Goal: Information Seeking & Learning: Check status

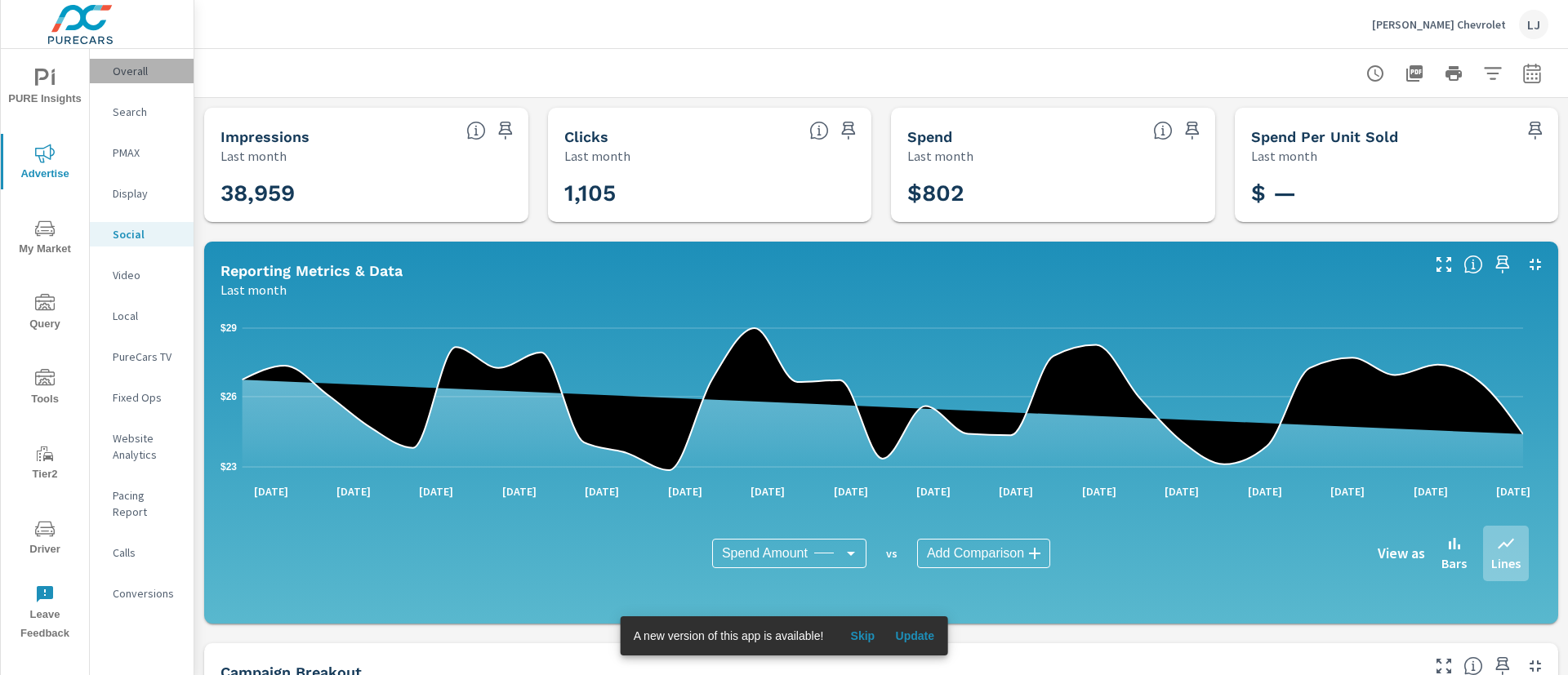
click at [133, 65] on p "Overall" at bounding box center [147, 71] width 68 height 17
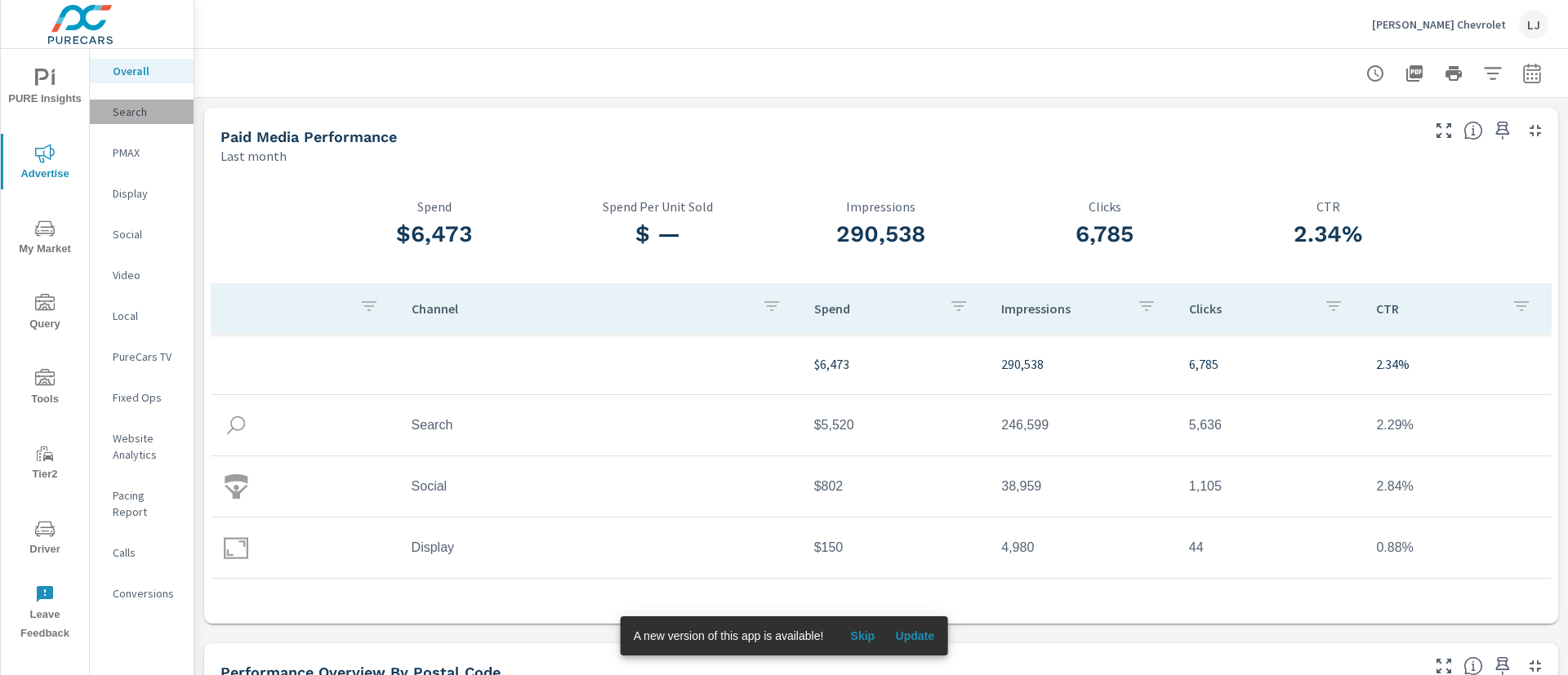
click at [128, 111] on p "Search" at bounding box center [147, 112] width 68 height 17
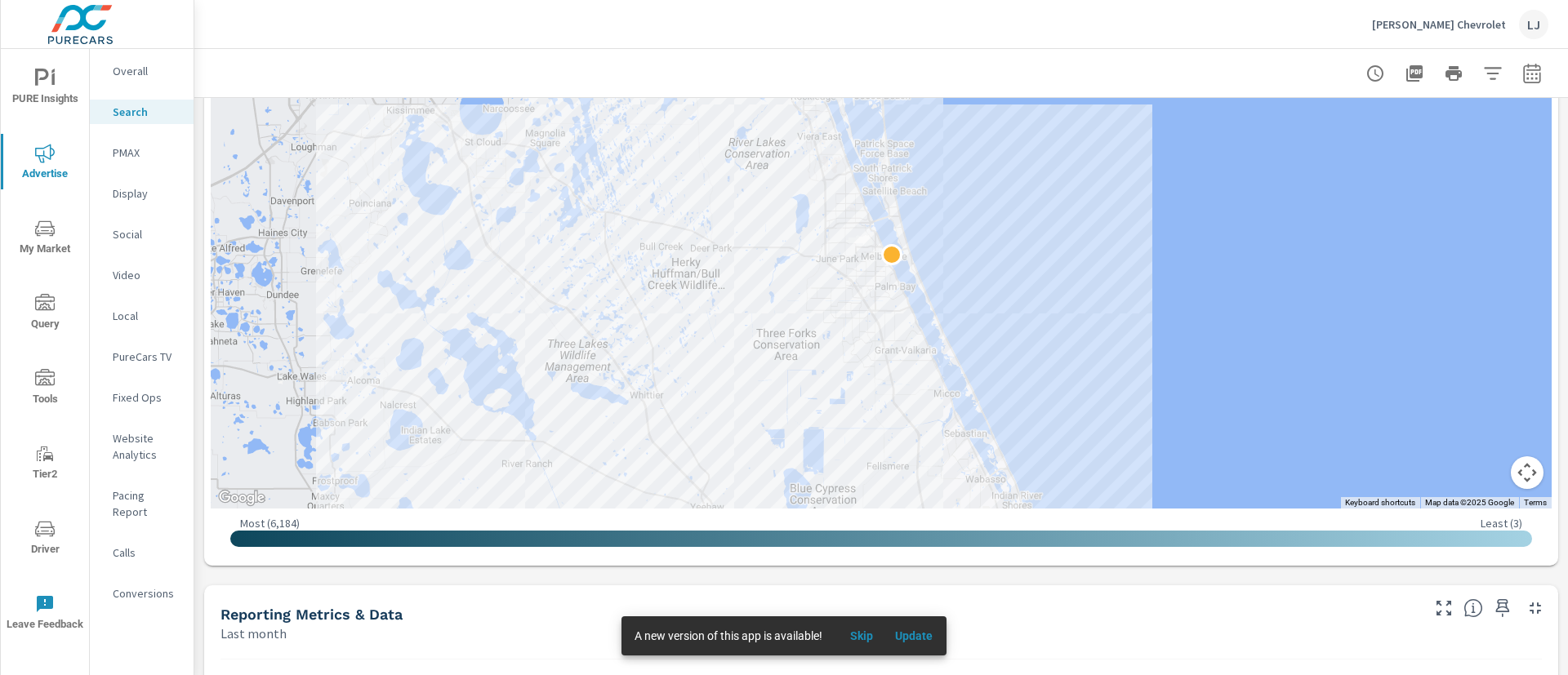
scroll to position [336, 0]
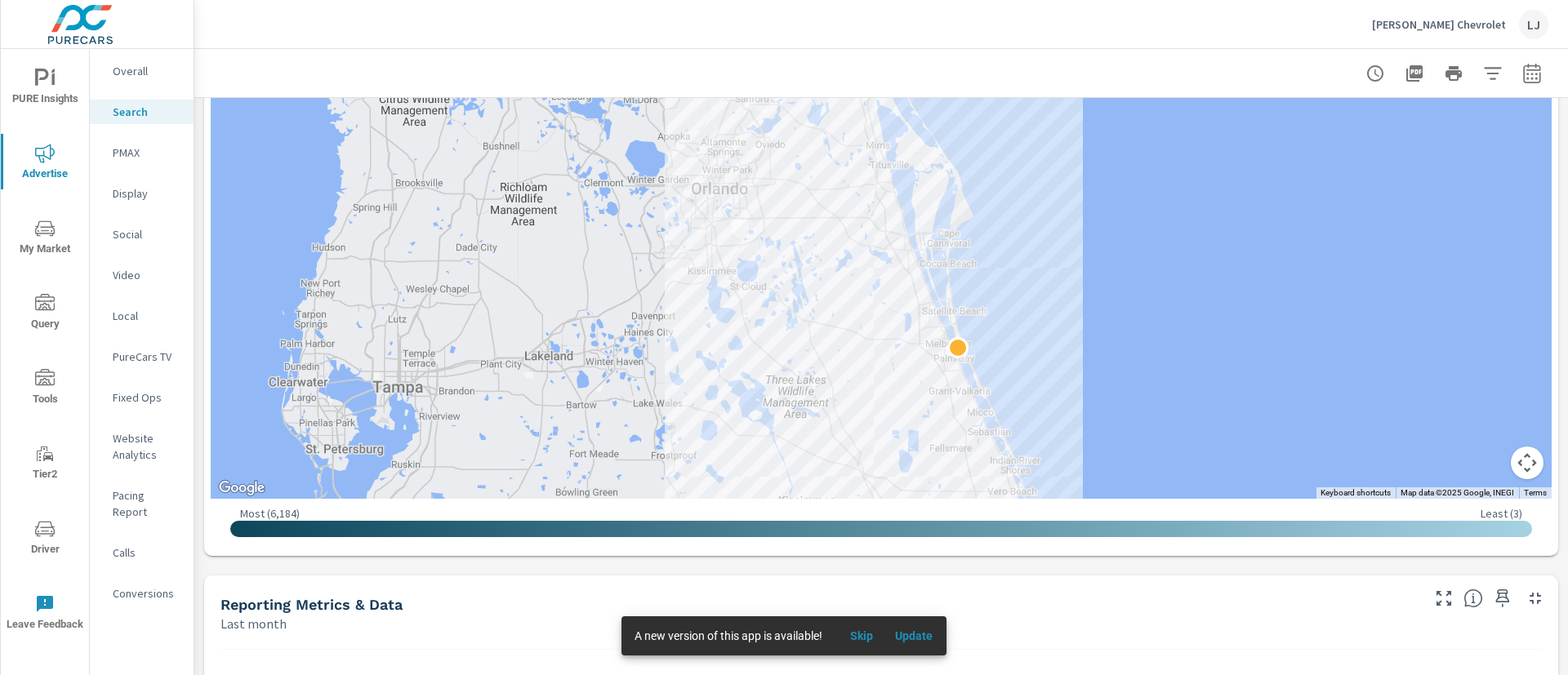
drag, startPoint x: 1188, startPoint y: 217, endPoint x: 1068, endPoint y: 293, distance: 142.0
click at [1068, 293] on div at bounding box center [880, 234] width 1341 height 530
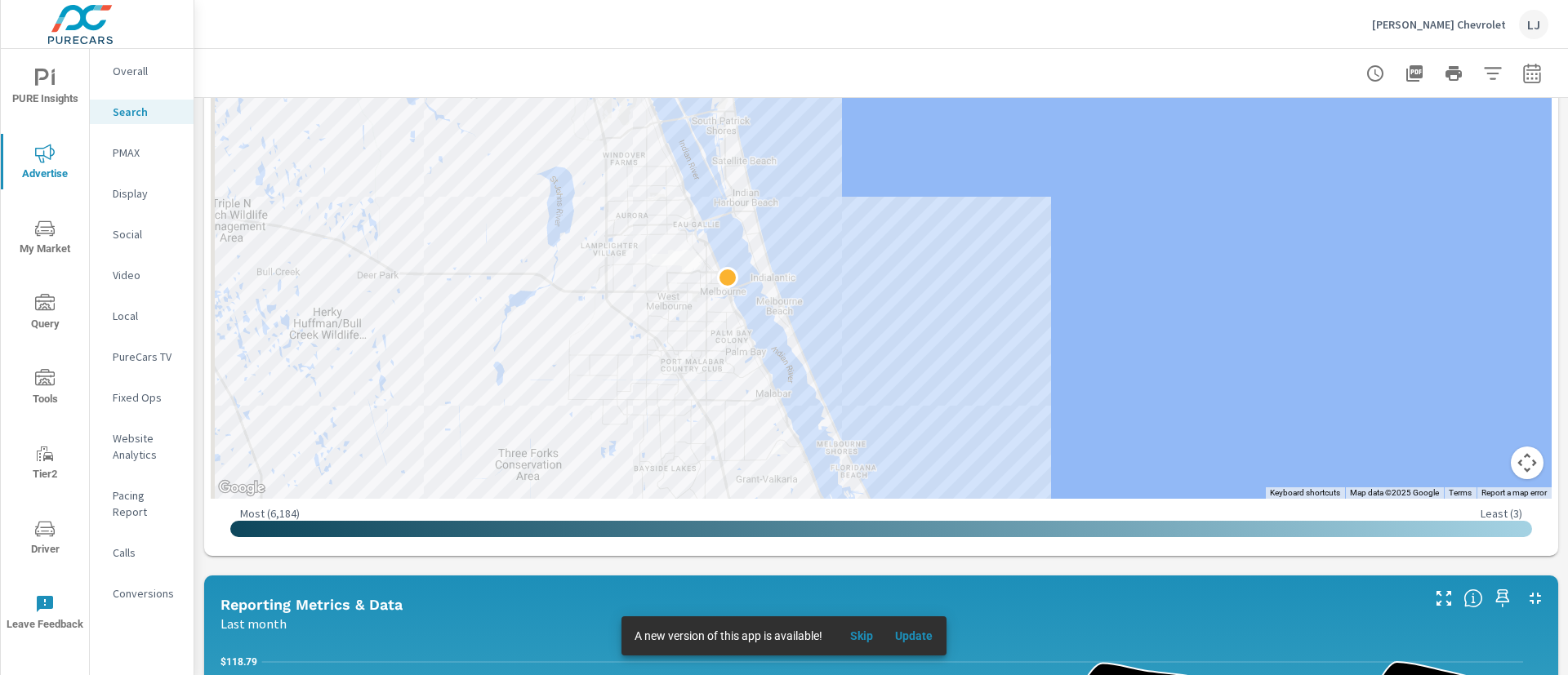
drag, startPoint x: 668, startPoint y: 252, endPoint x: 1090, endPoint y: 205, distance: 424.6
click at [1090, 205] on div at bounding box center [880, 234] width 1341 height 530
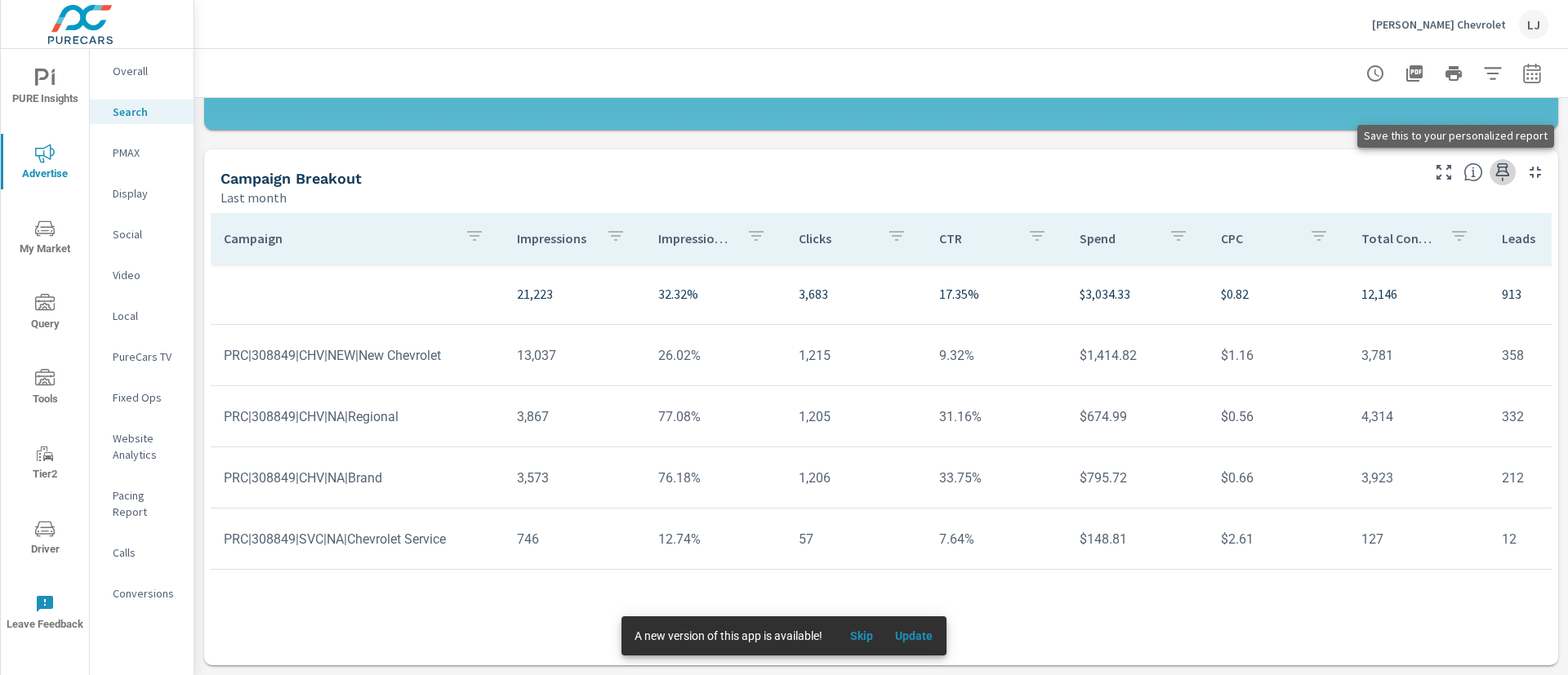
click at [1497, 175] on icon "button" at bounding box center [1503, 172] width 14 height 18
click at [868, 633] on span "Skip" at bounding box center [861, 636] width 39 height 15
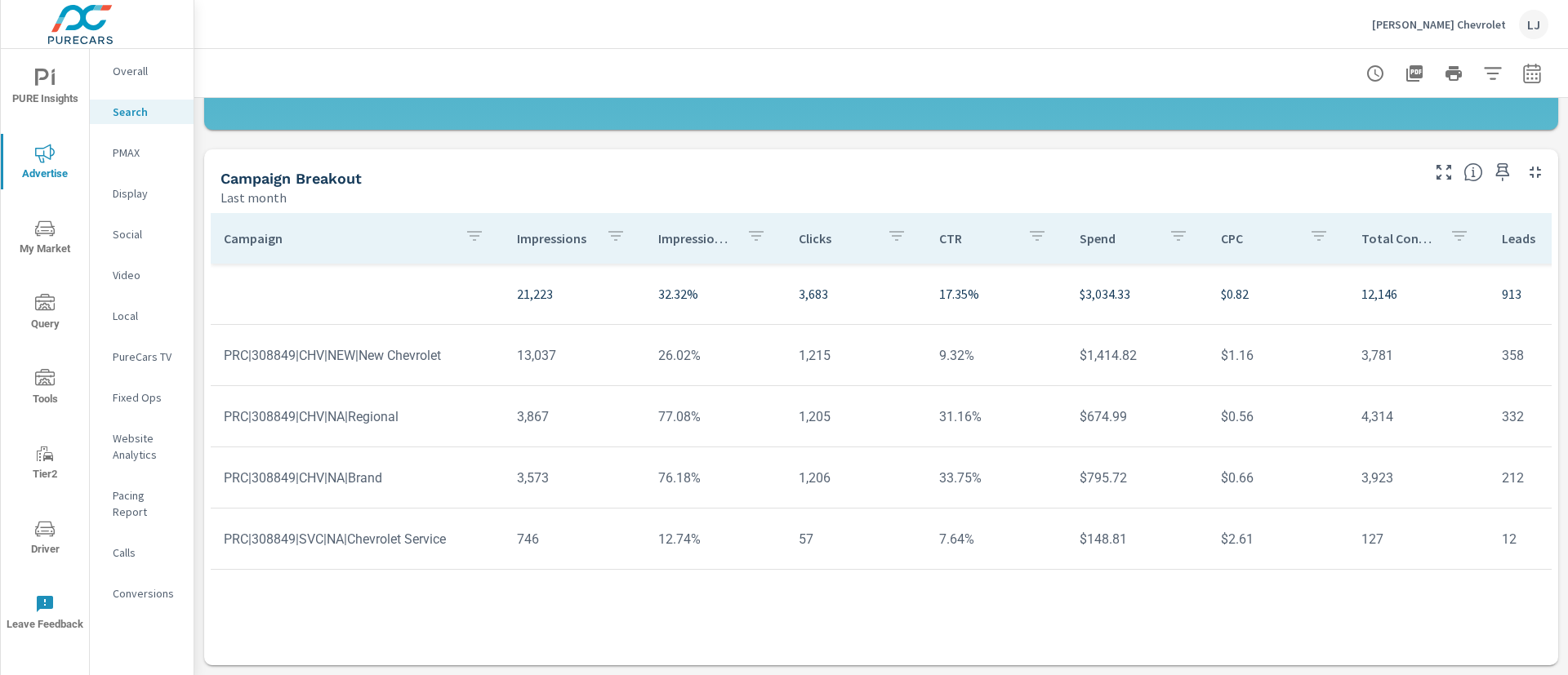
click at [1493, 165] on icon "button" at bounding box center [1503, 172] width 20 height 20
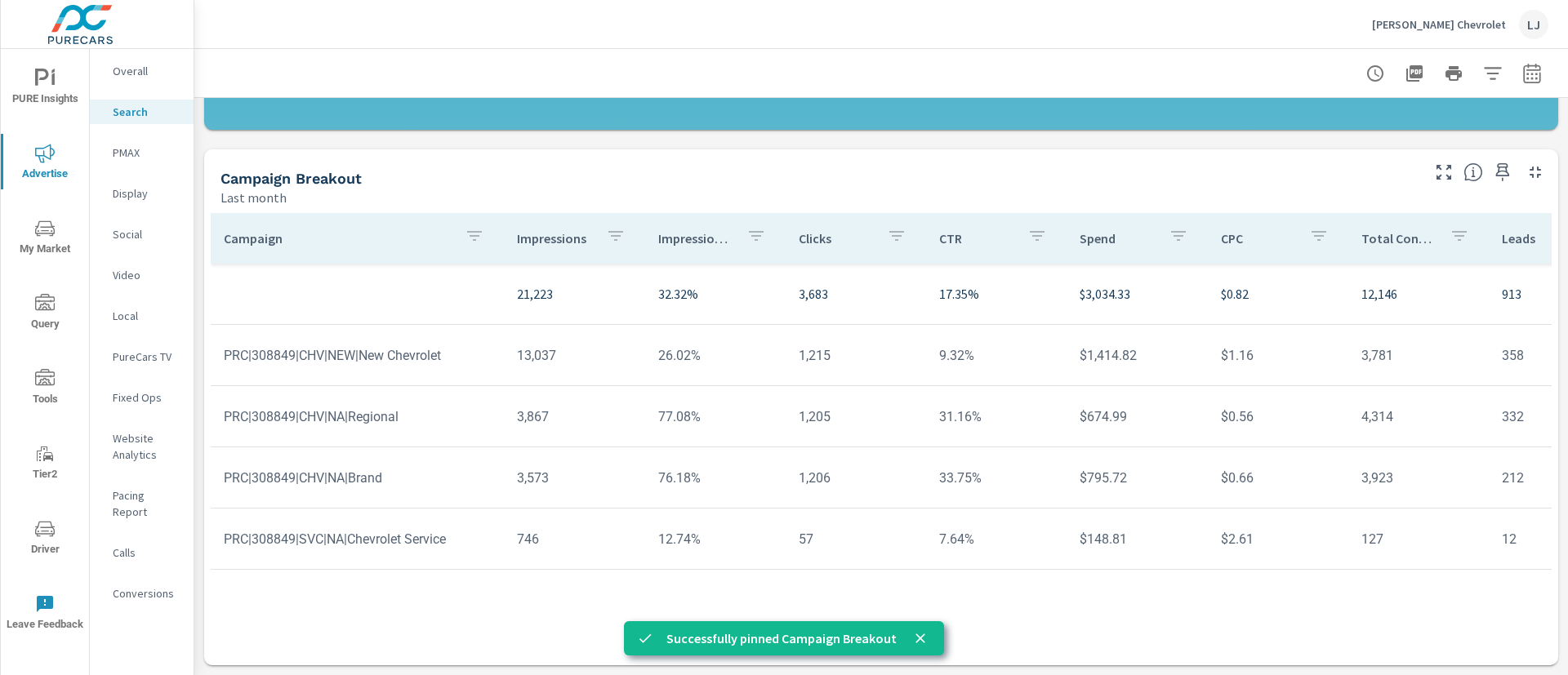
click at [129, 155] on p "PMAX" at bounding box center [147, 153] width 68 height 17
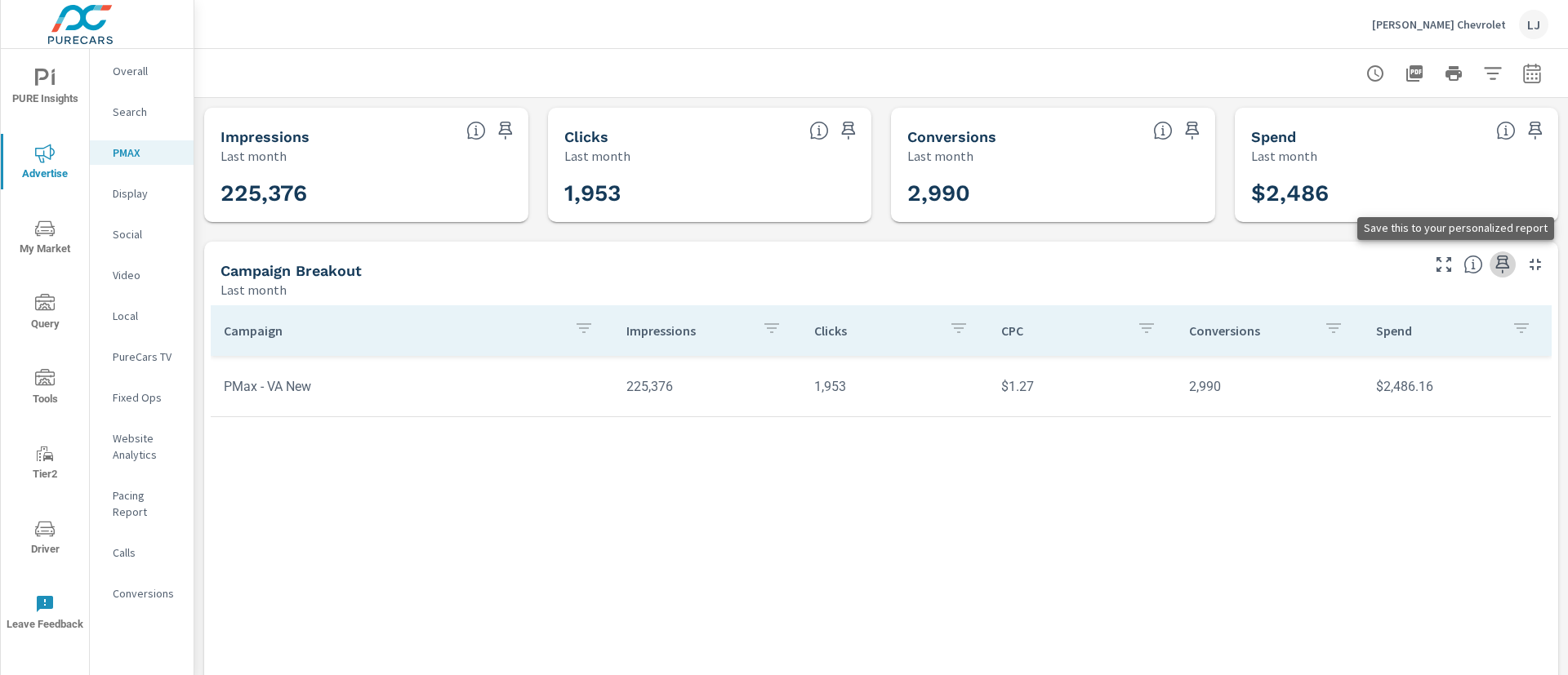
click at [1497, 267] on icon "button" at bounding box center [1503, 264] width 14 height 18
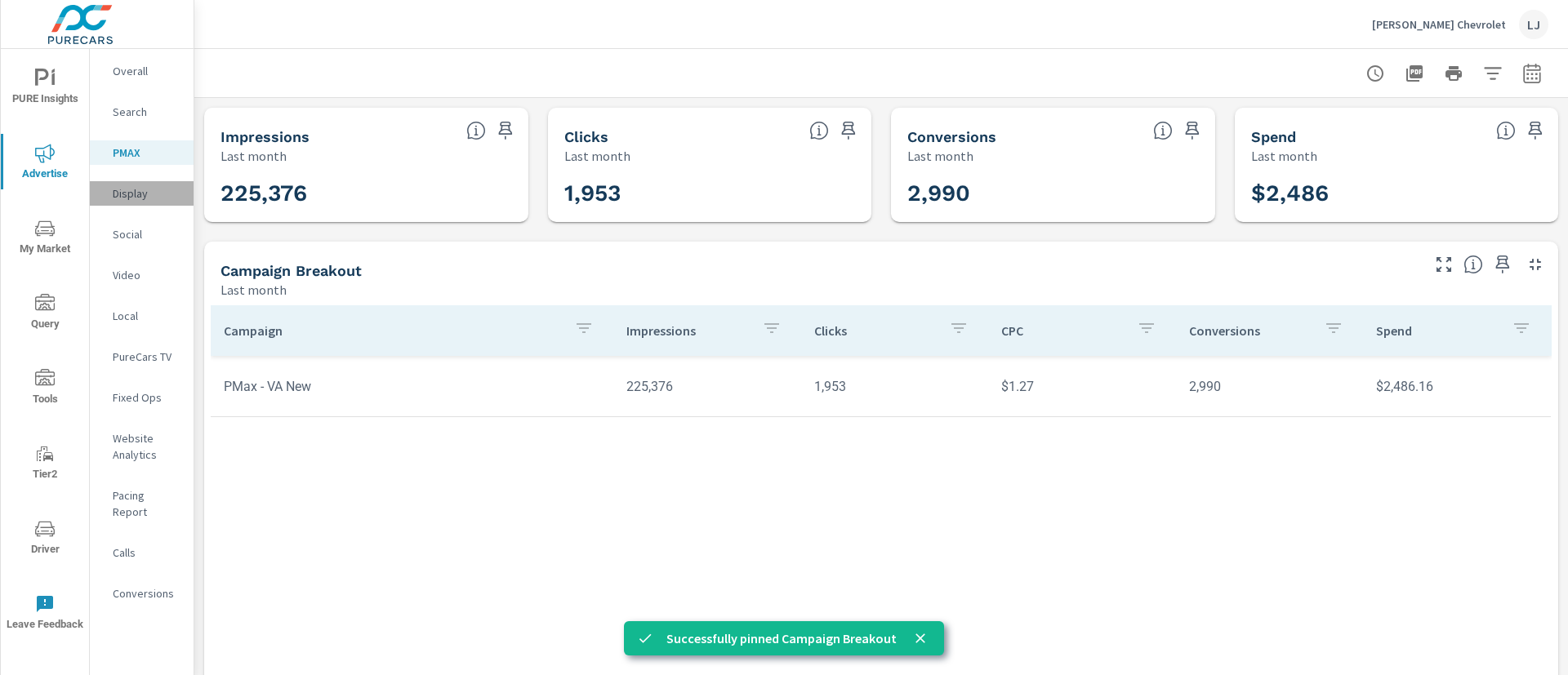
click at [149, 198] on p "Display" at bounding box center [147, 194] width 68 height 17
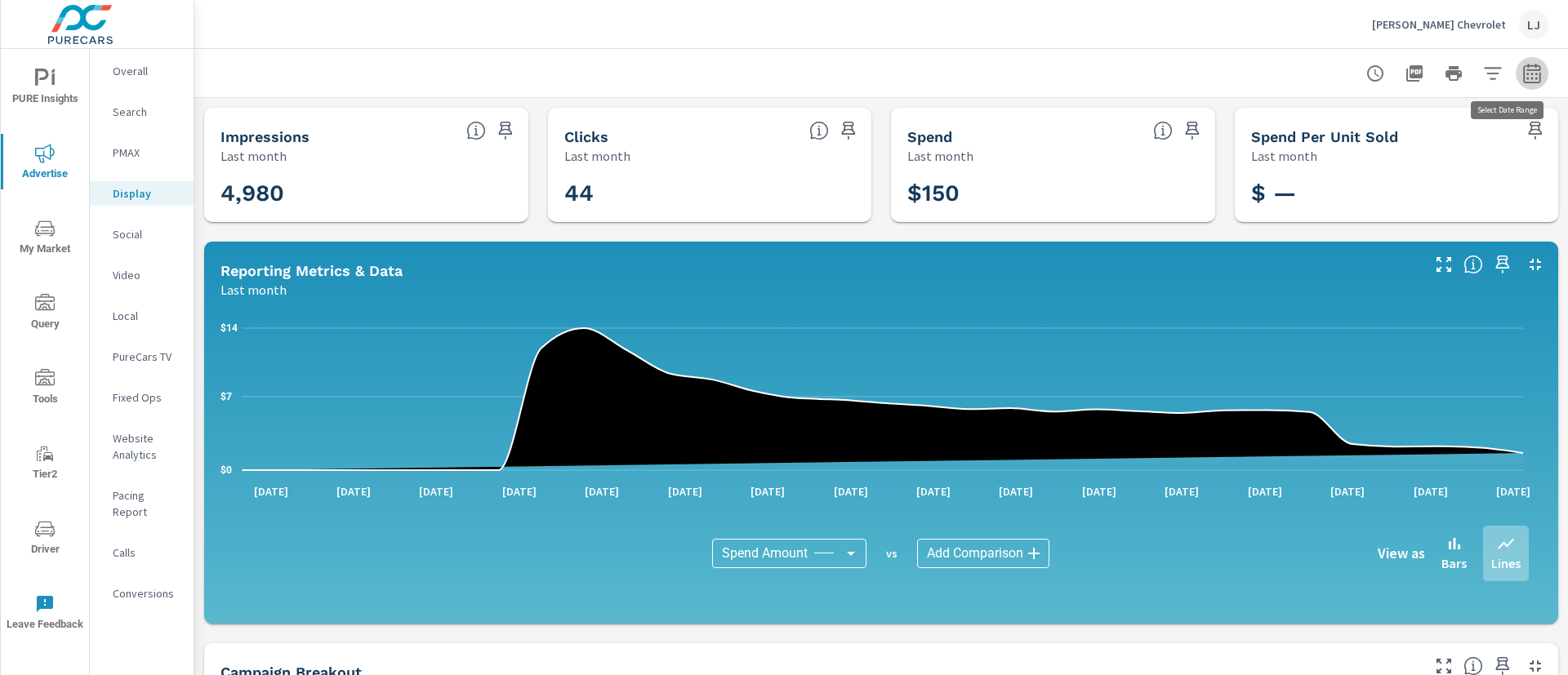
click at [1522, 67] on icon "button" at bounding box center [1532, 74] width 20 height 20
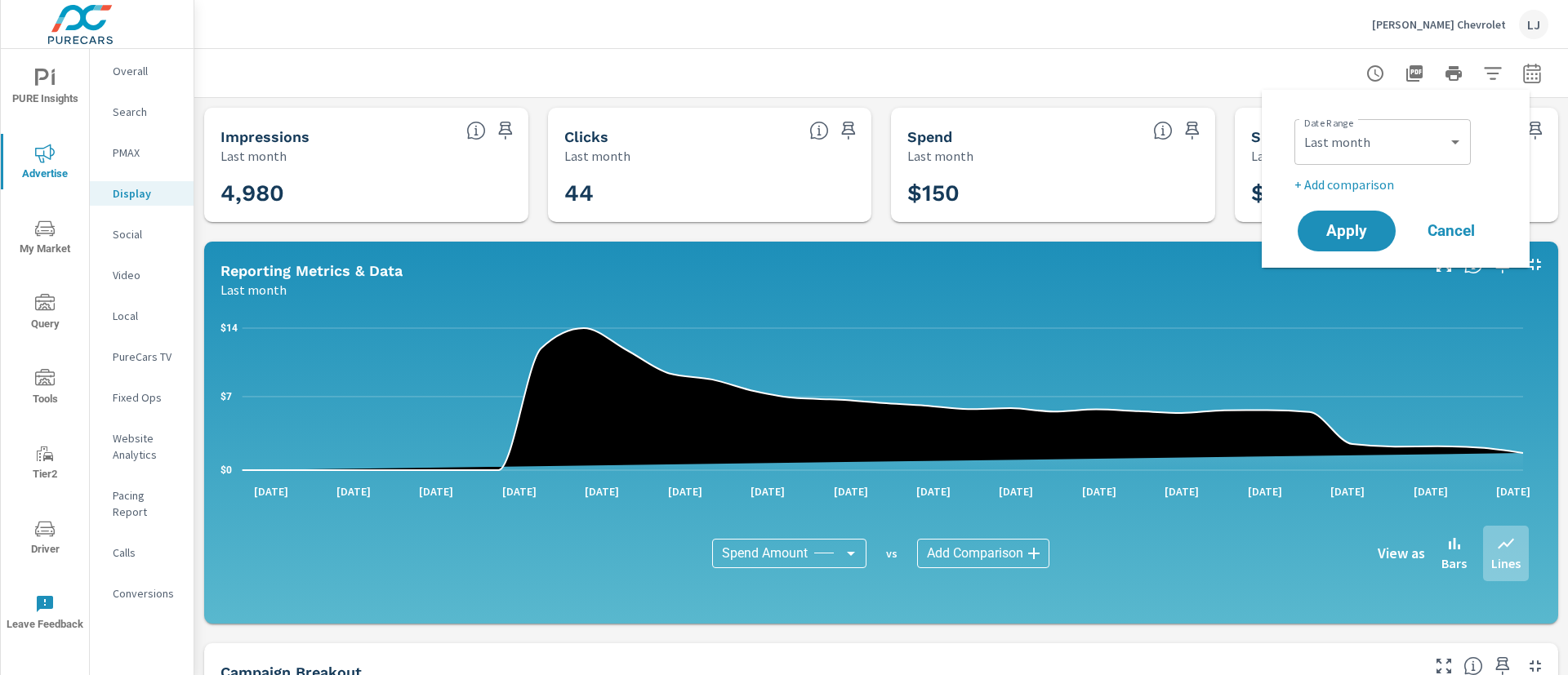
click at [1376, 124] on div "Custom [DATE] Last week Last 7 days Last 14 days Last 30 days Last 45 days Last…" at bounding box center [1383, 141] width 176 height 46
click at [1443, 143] on select "Custom [DATE] Last week Last 7 days Last 14 days Last 30 days Last 45 days Last…" at bounding box center [1383, 141] width 163 height 32
click at [1301, 126] on select "Custom [DATE] Last week Last 7 days Last 14 days Last 30 days Last 45 days Last…" at bounding box center [1383, 141] width 163 height 32
select select "Month to date"
click at [1349, 233] on span "Apply" at bounding box center [1347, 231] width 67 height 16
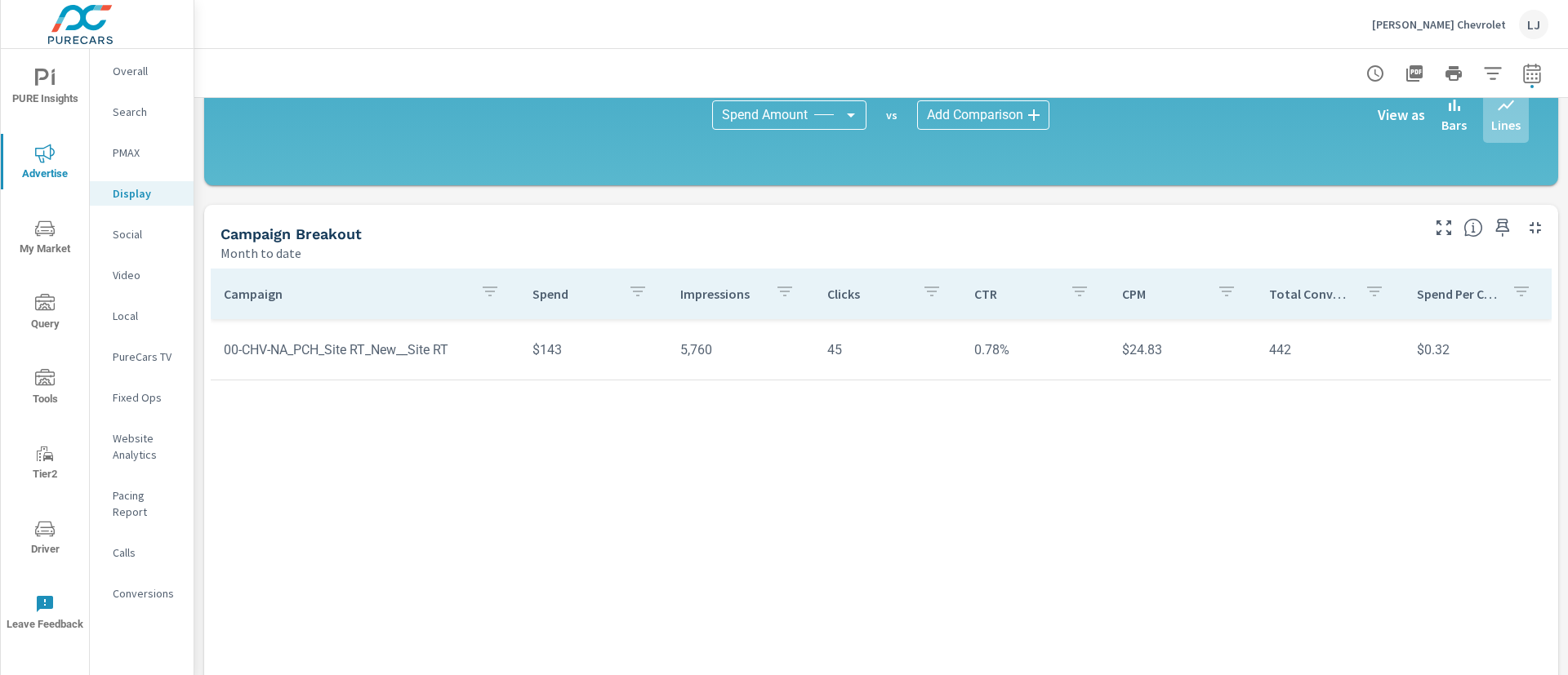
scroll to position [445, 0]
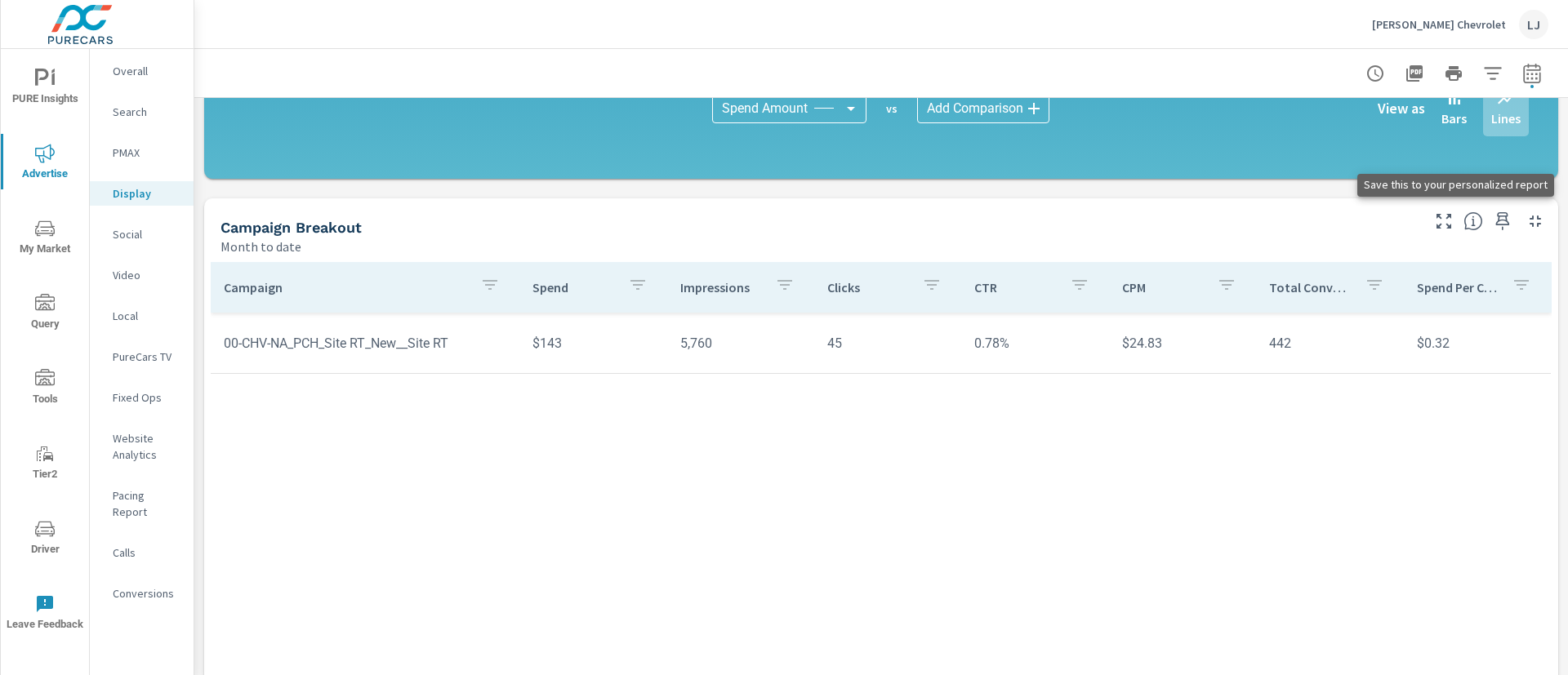
click at [1493, 216] on icon "button" at bounding box center [1503, 221] width 20 height 20
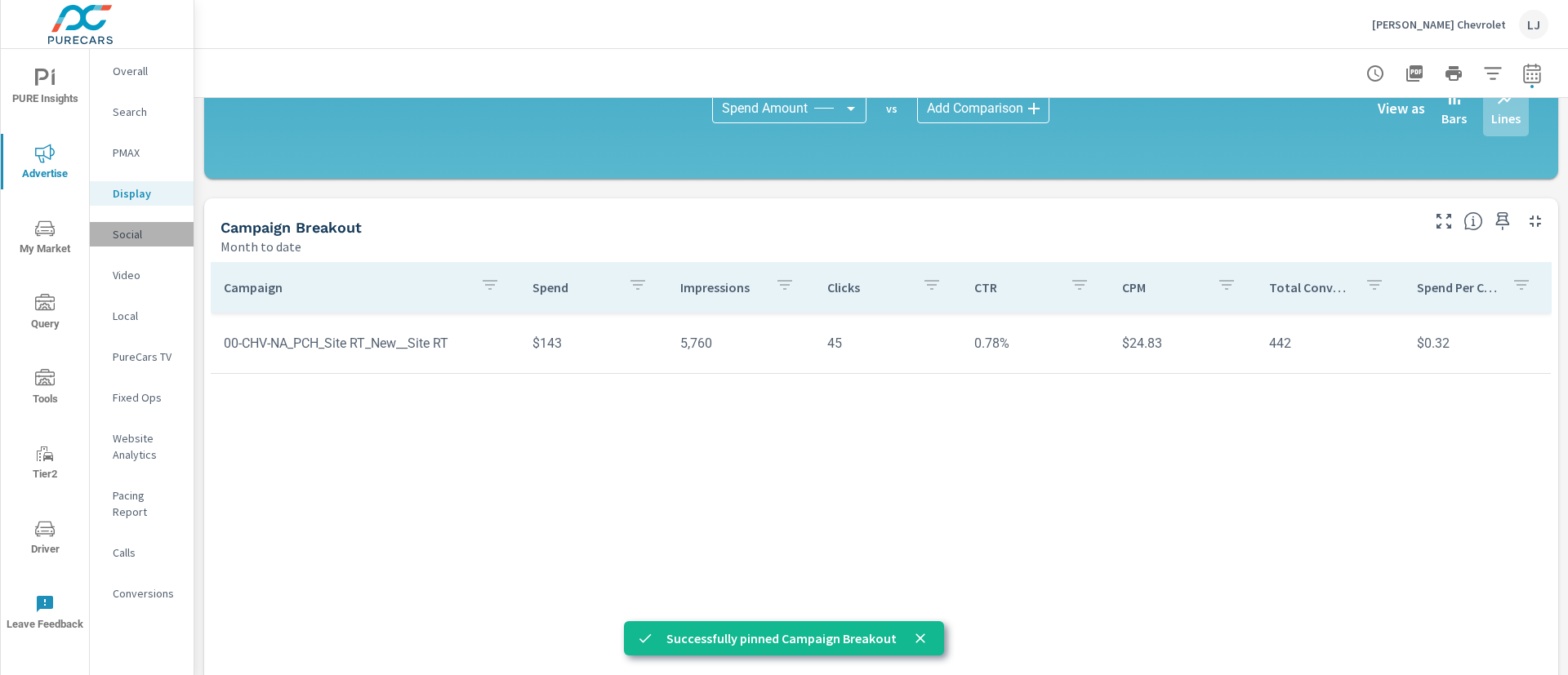
click at [137, 228] on p "Social" at bounding box center [147, 234] width 68 height 17
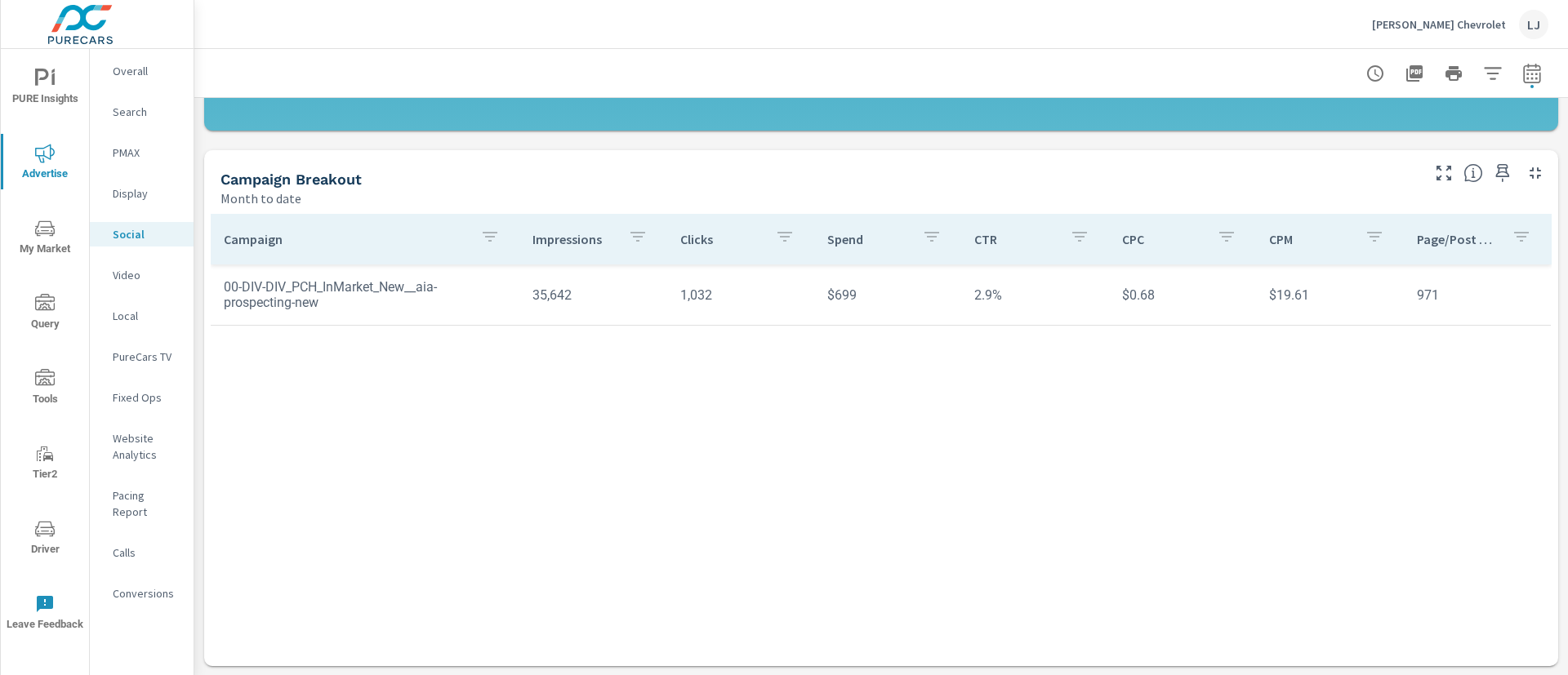
scroll to position [491, 0]
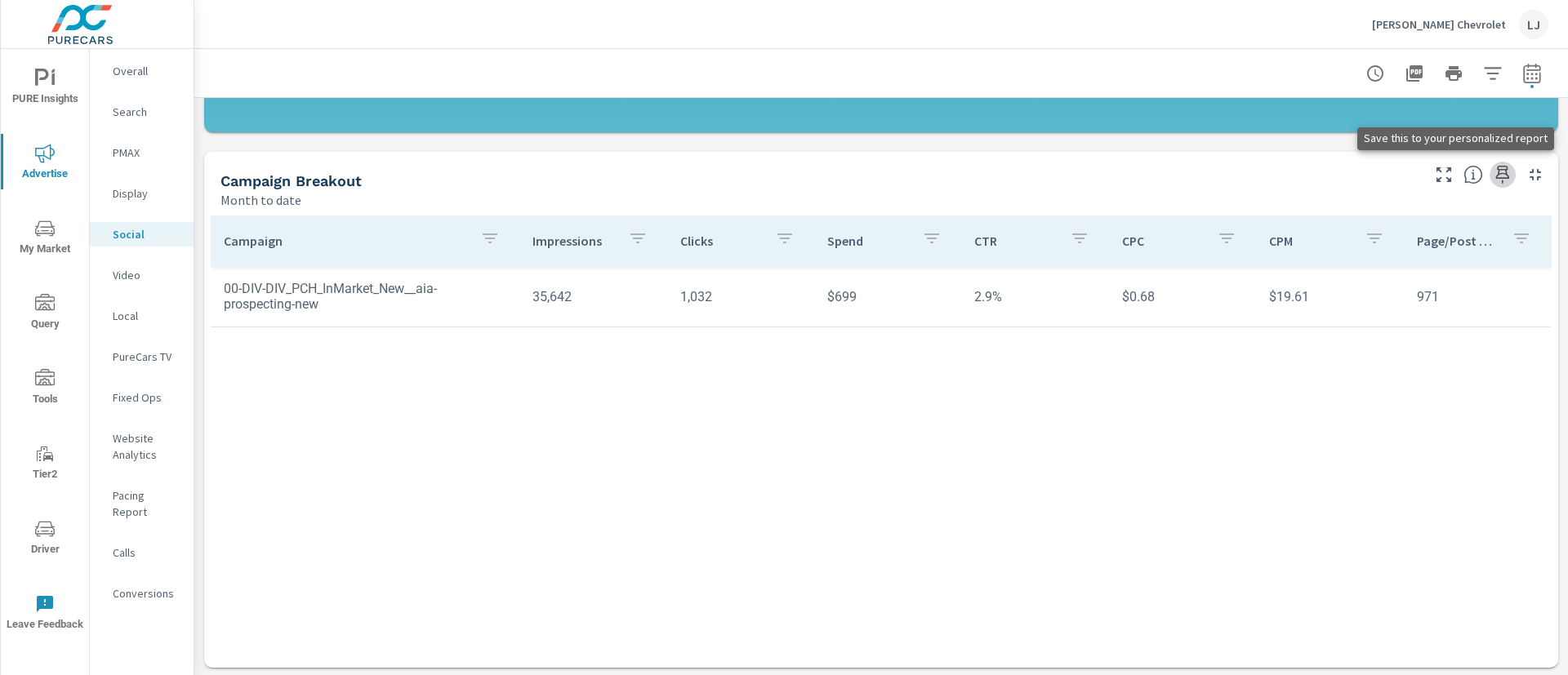
click at [1493, 170] on icon "button" at bounding box center [1503, 175] width 20 height 20
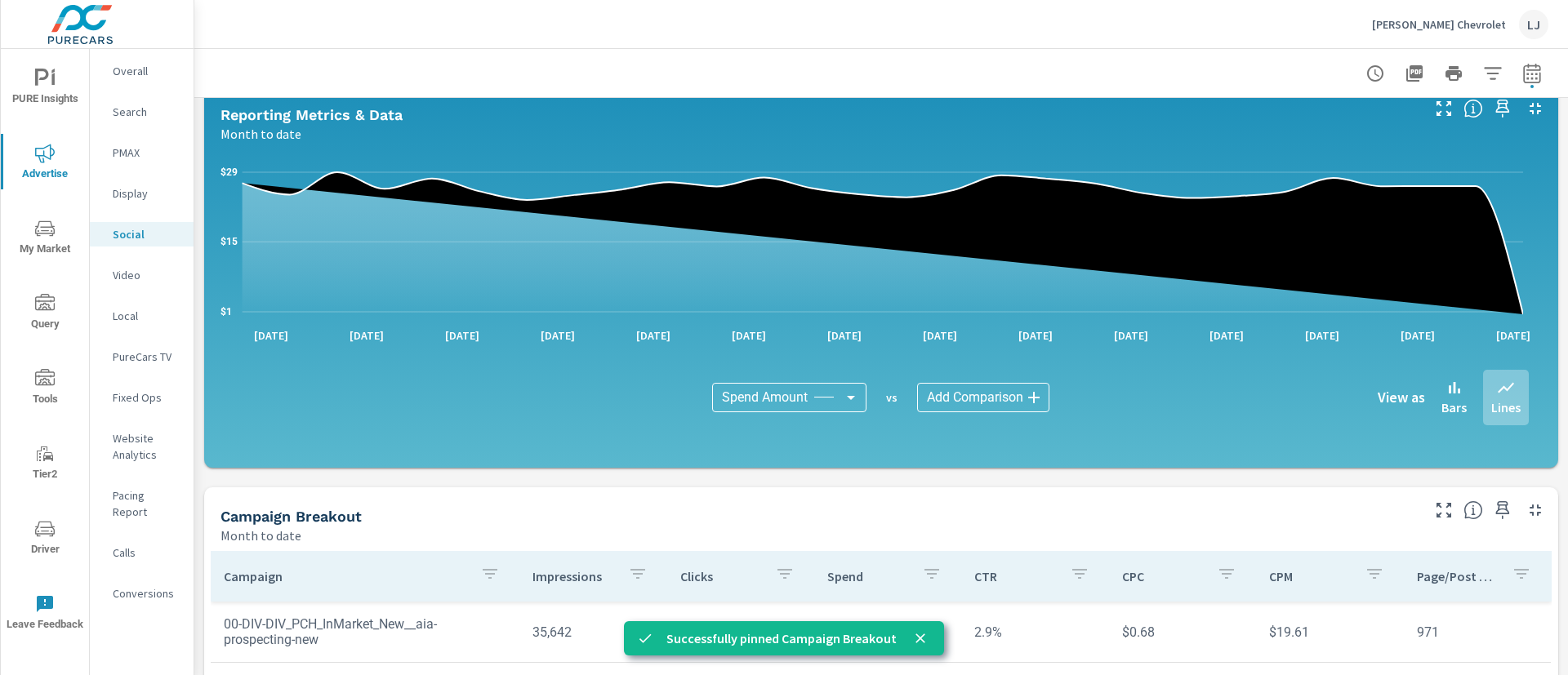
scroll to position [0, 0]
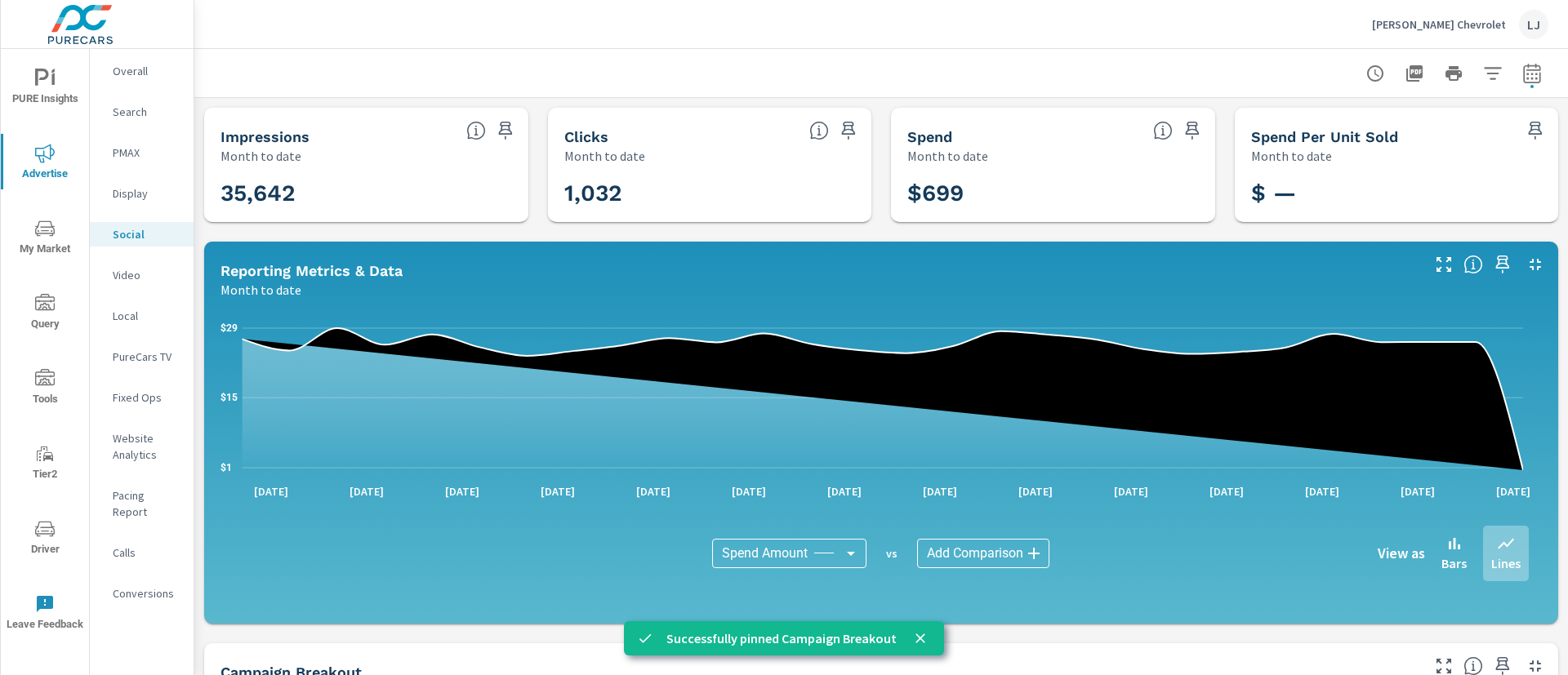
click at [115, 283] on div "Video" at bounding box center [141, 274] width 104 height 24
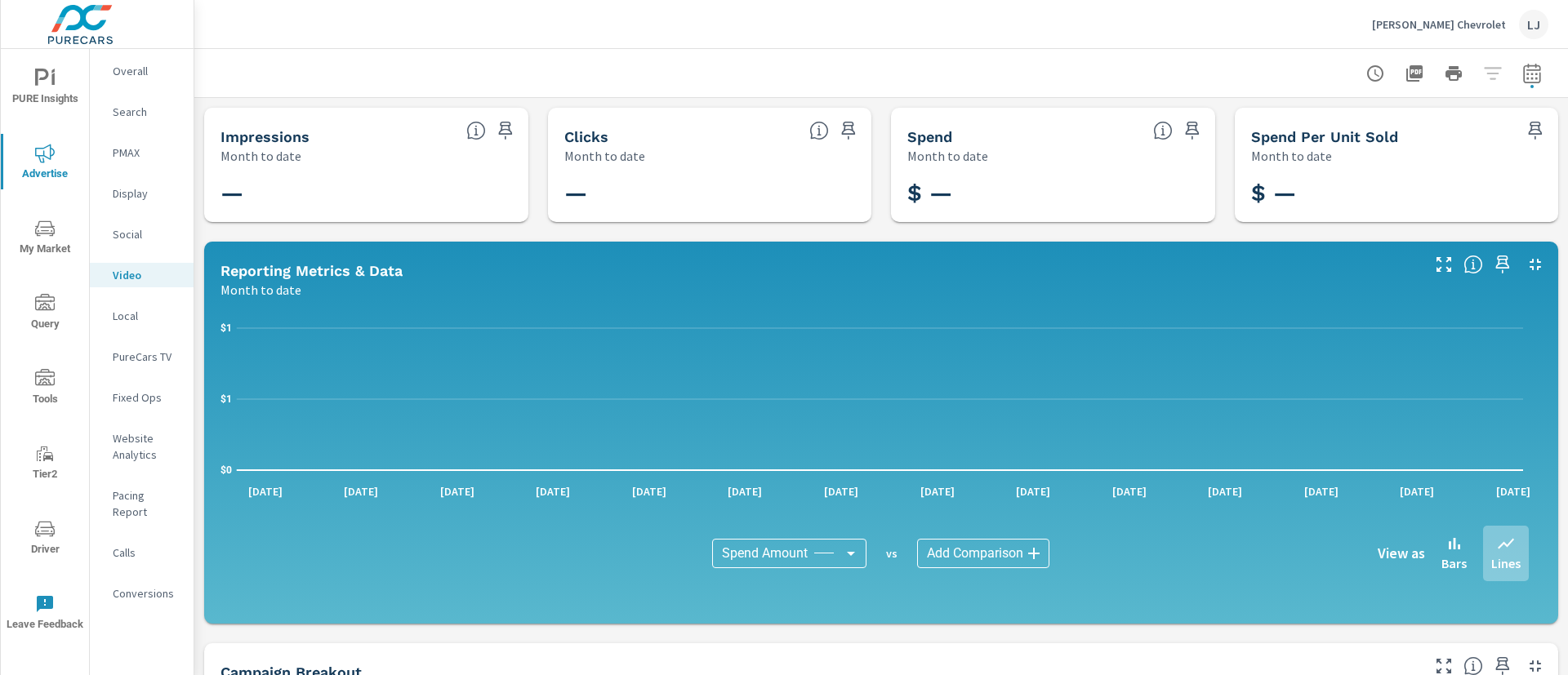
click at [130, 328] on nav "Overall Search PMAX Display Social Video Local PureCars TV Fixed Ops Website An…" at bounding box center [141, 338] width 104 height 579
click at [126, 321] on p "Local" at bounding box center [147, 316] width 68 height 17
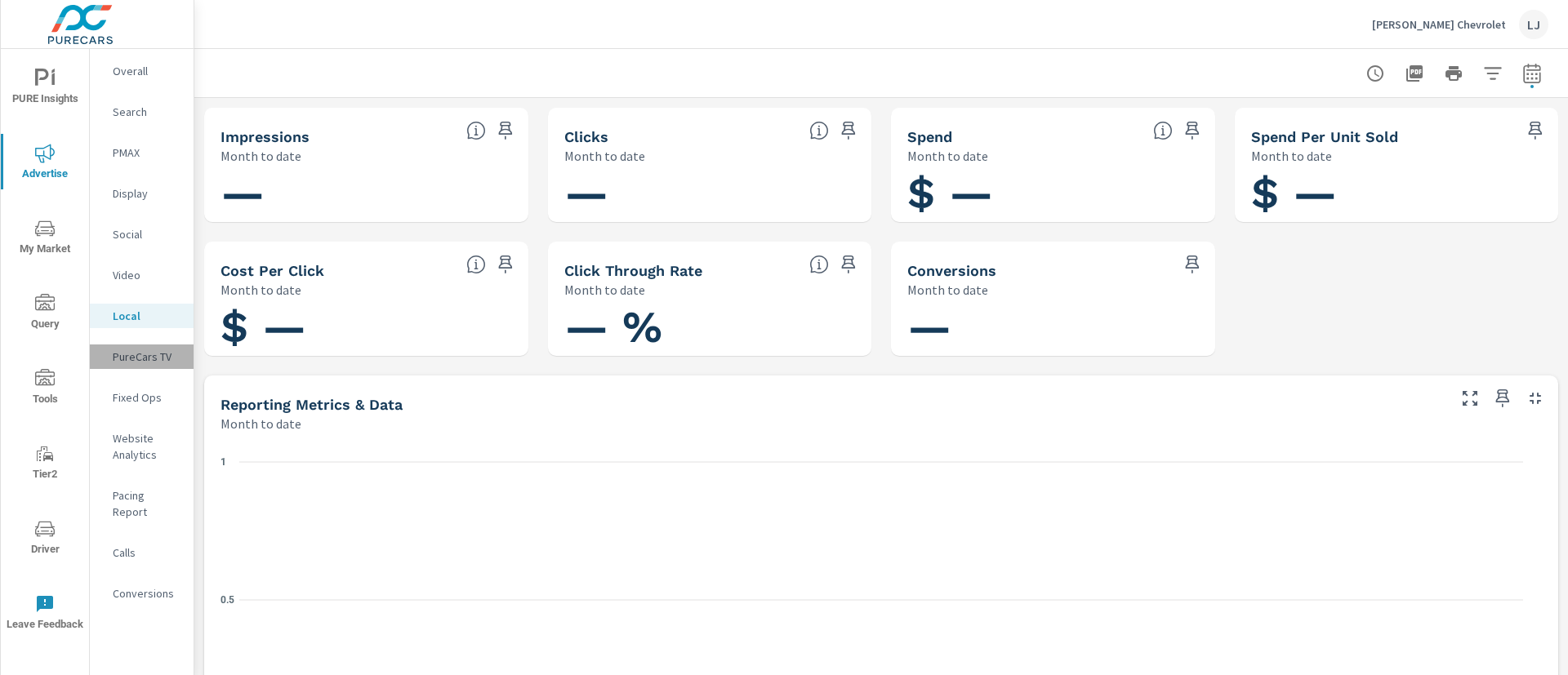
click at [138, 350] on p "PureCars TV" at bounding box center [147, 357] width 68 height 17
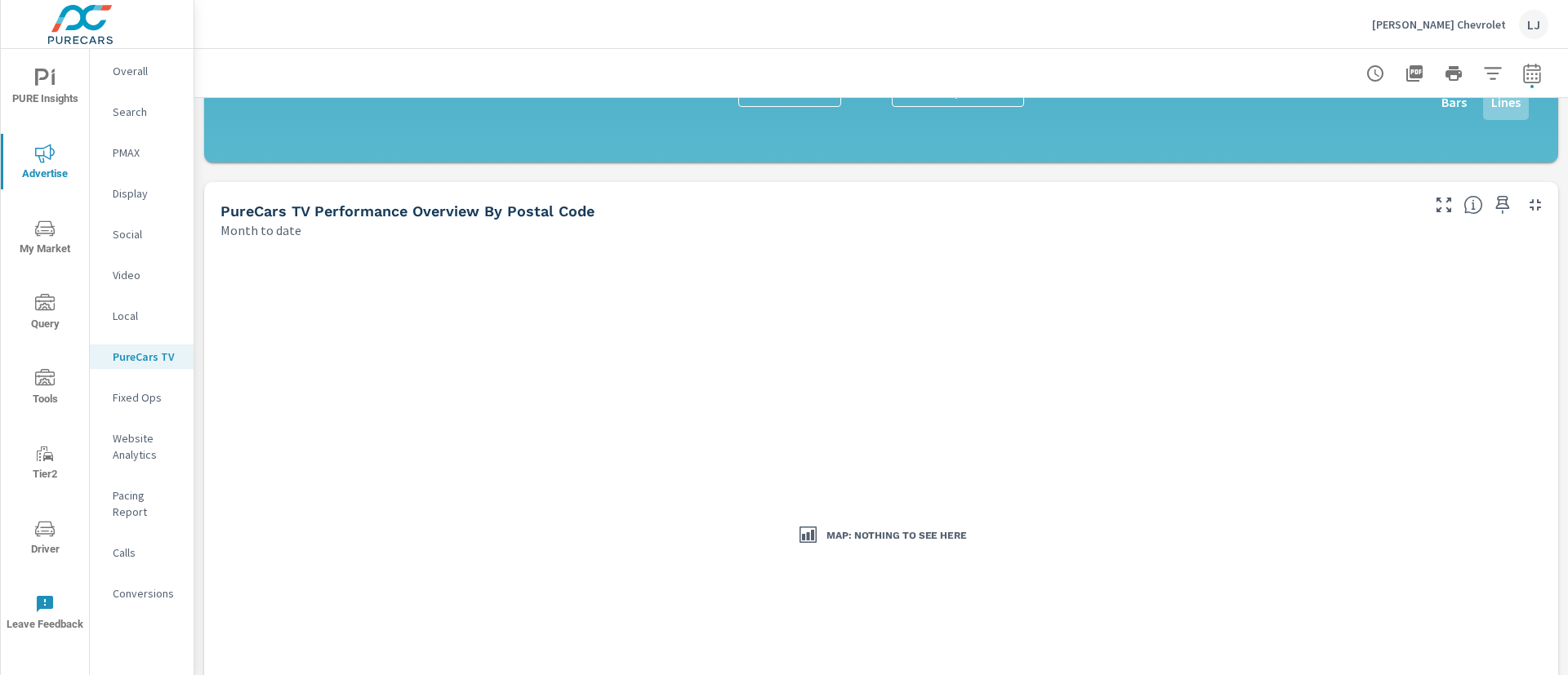
scroll to position [1247, 0]
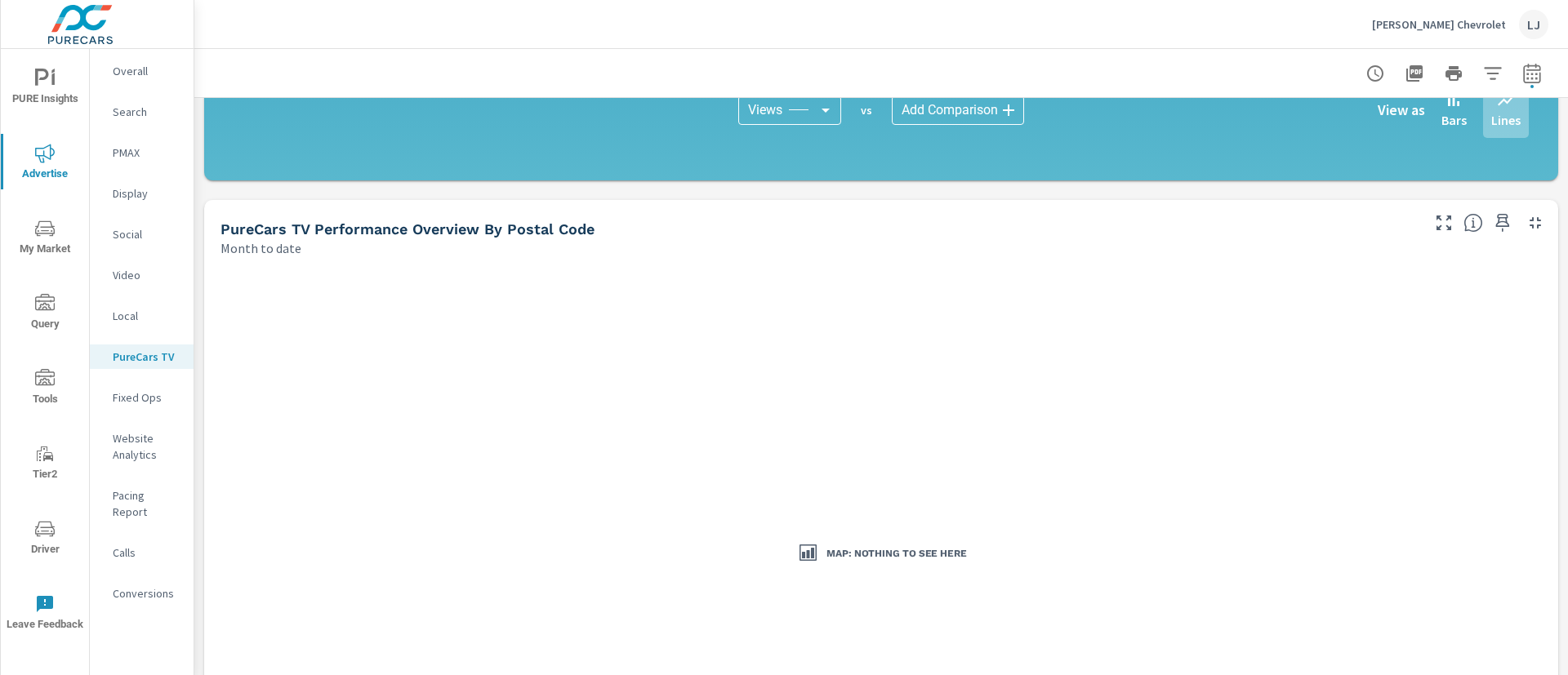
click at [131, 394] on p "Fixed Ops" at bounding box center [147, 398] width 68 height 17
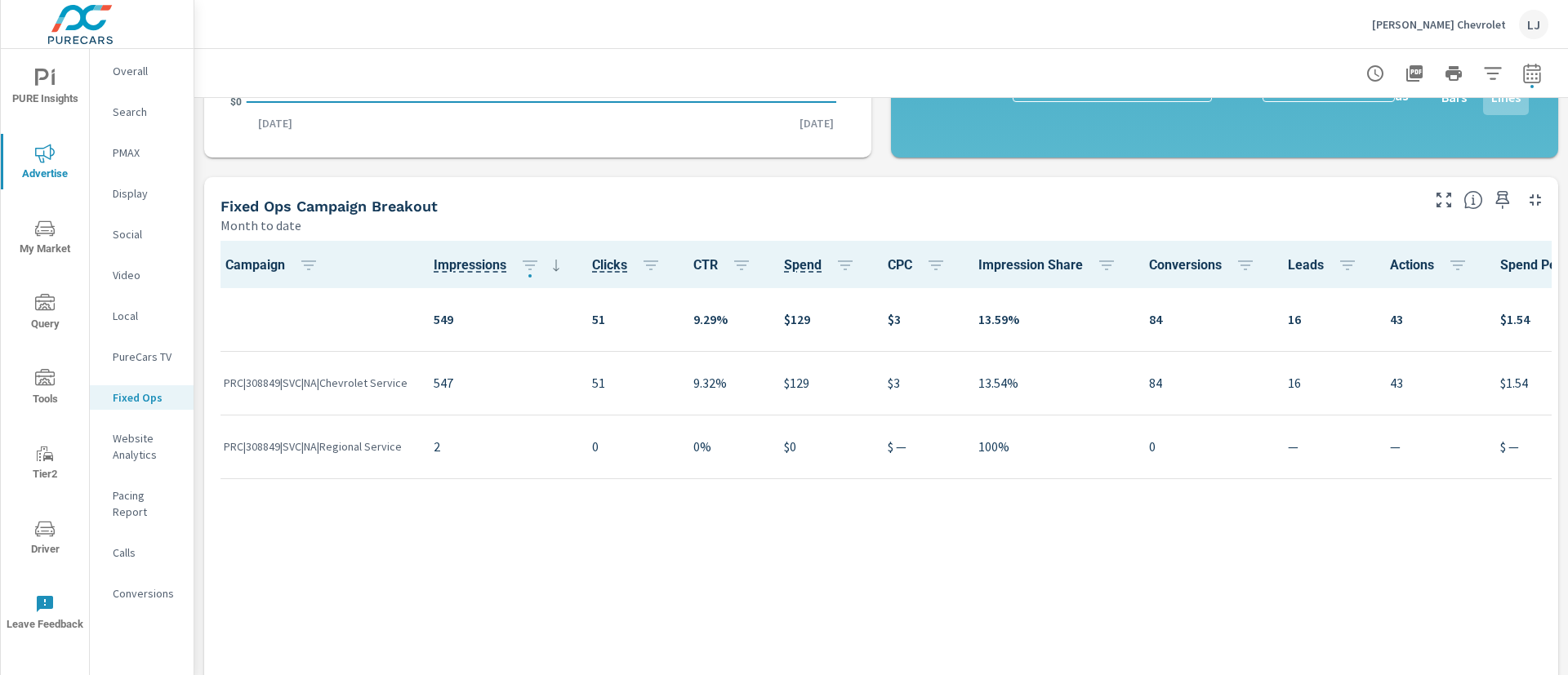
scroll to position [600, 0]
click at [1493, 194] on icon "button" at bounding box center [1503, 200] width 20 height 20
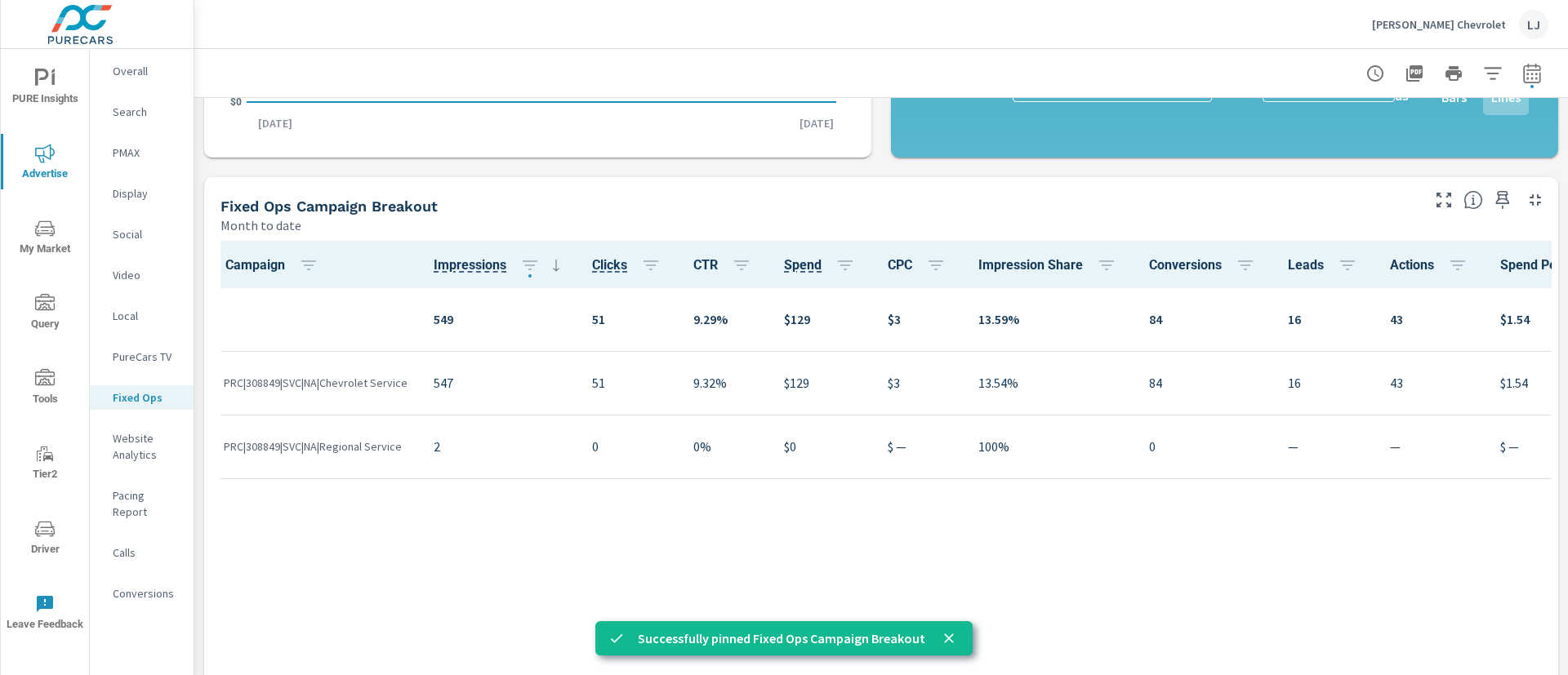
click at [129, 439] on p "Website Analytics" at bounding box center [147, 446] width 68 height 32
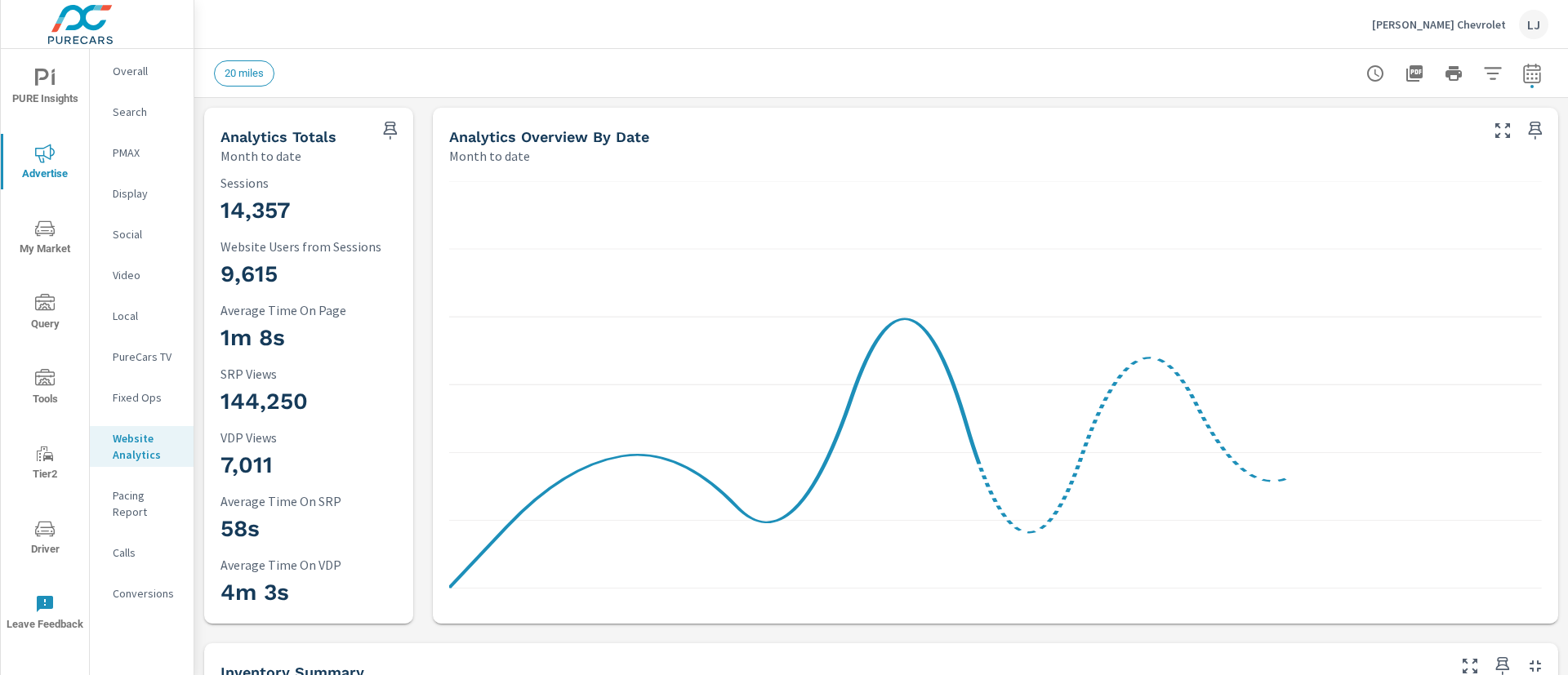
scroll to position [1, 0]
